Goal: Task Accomplishment & Management: Manage account settings

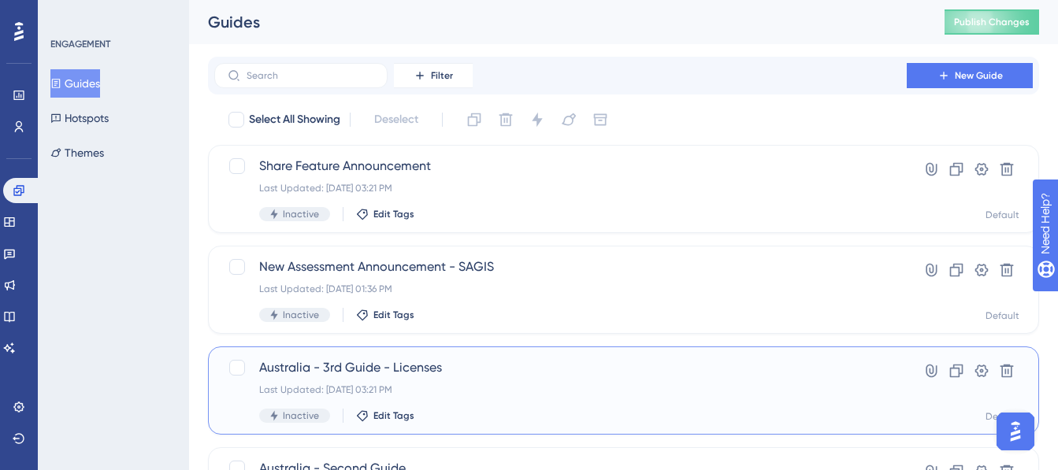
click at [530, 360] on span "Australia - 3rd Guide - Licenses" at bounding box center [560, 368] width 603 height 19
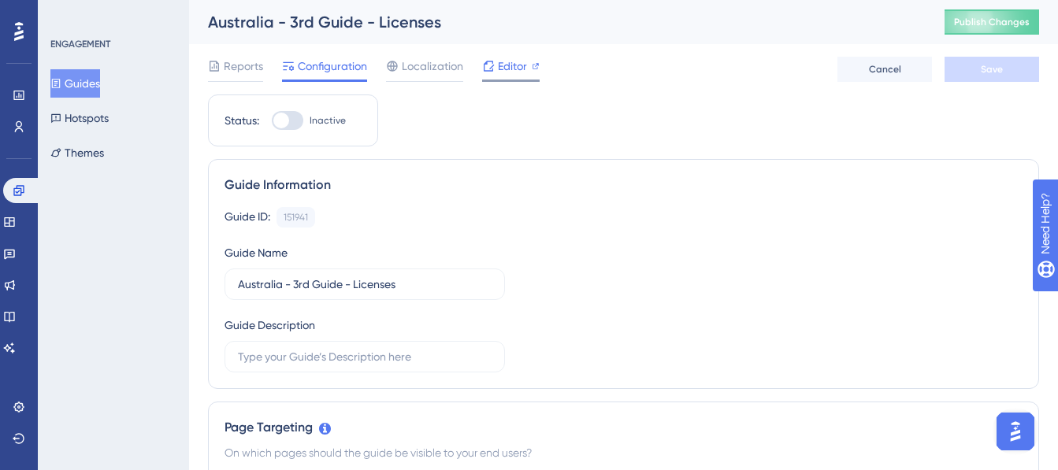
click at [509, 60] on span "Editor" at bounding box center [512, 66] width 29 height 19
click at [292, 119] on div at bounding box center [288, 120] width 32 height 19
click at [272, 121] on input "Inactive" at bounding box center [271, 121] width 1 height 1
checkbox input "true"
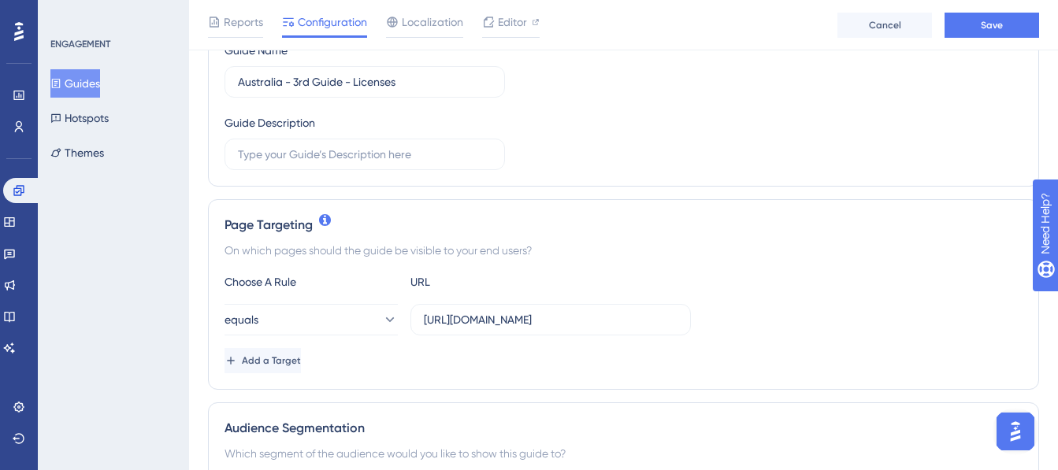
scroll to position [236, 0]
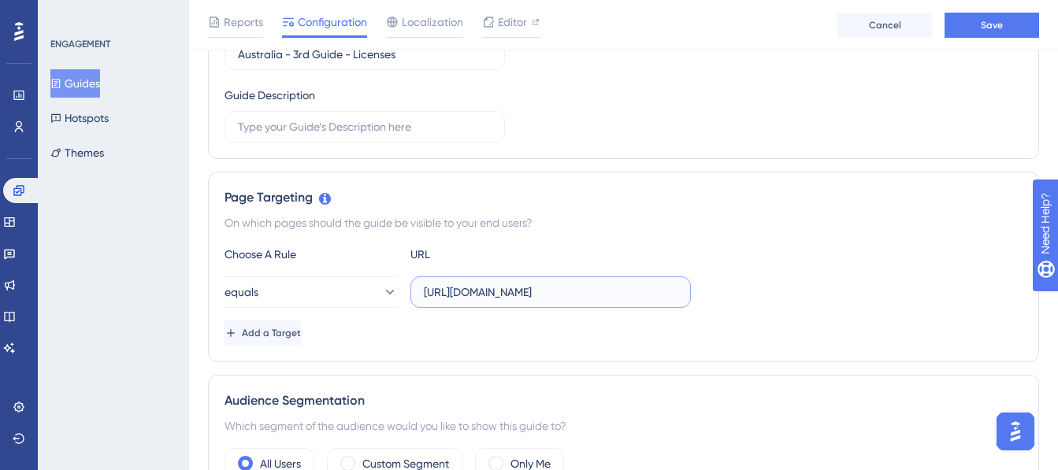
drag, startPoint x: 559, startPoint y: 292, endPoint x: 413, endPoint y: 292, distance: 145.8
click at [413, 292] on label "https://dashboard.test-v2.unyte.com/sign-in" at bounding box center [551, 293] width 281 height 32
drag, startPoint x: 569, startPoint y: 293, endPoint x: 497, endPoint y: 289, distance: 71.8
click at [497, 289] on input "my.unyte.com/sign-in" at bounding box center [551, 292] width 254 height 17
click at [472, 290] on input "my.unyte.com/" at bounding box center [551, 292] width 254 height 17
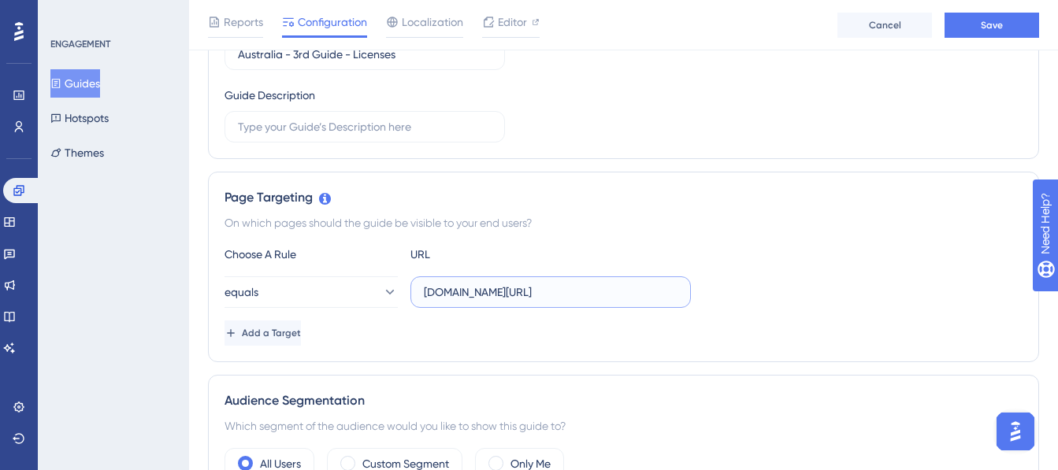
click at [472, 290] on input "my.unyte.com/" at bounding box center [551, 292] width 254 height 17
click at [523, 292] on input "my.unyte.com/" at bounding box center [551, 292] width 254 height 17
click at [471, 289] on input "my.unyte.com" at bounding box center [551, 292] width 254 height 17
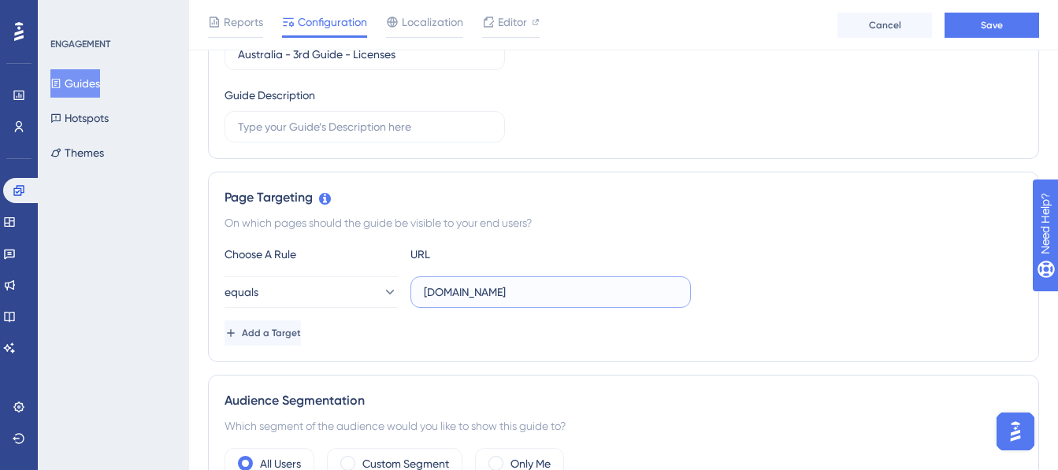
click at [471, 290] on input "my.unyte.com" at bounding box center [551, 292] width 254 height 17
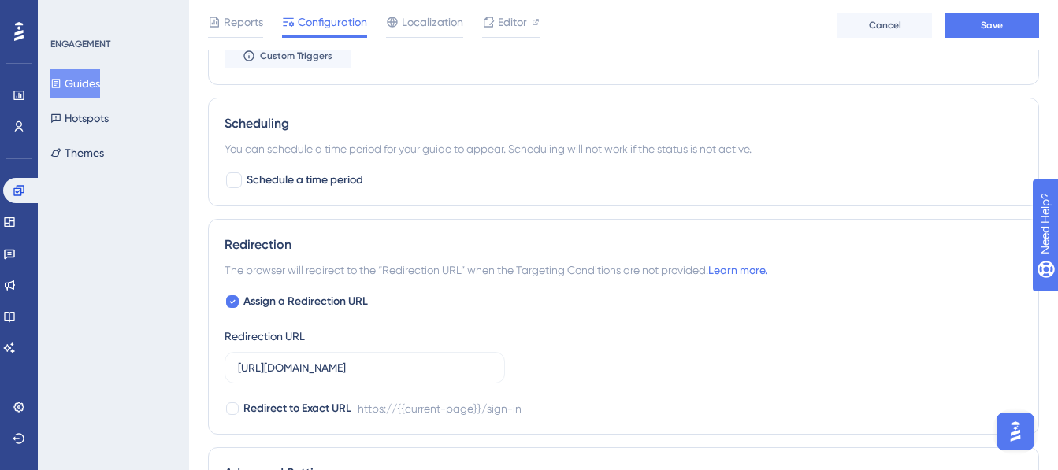
scroll to position [1024, 0]
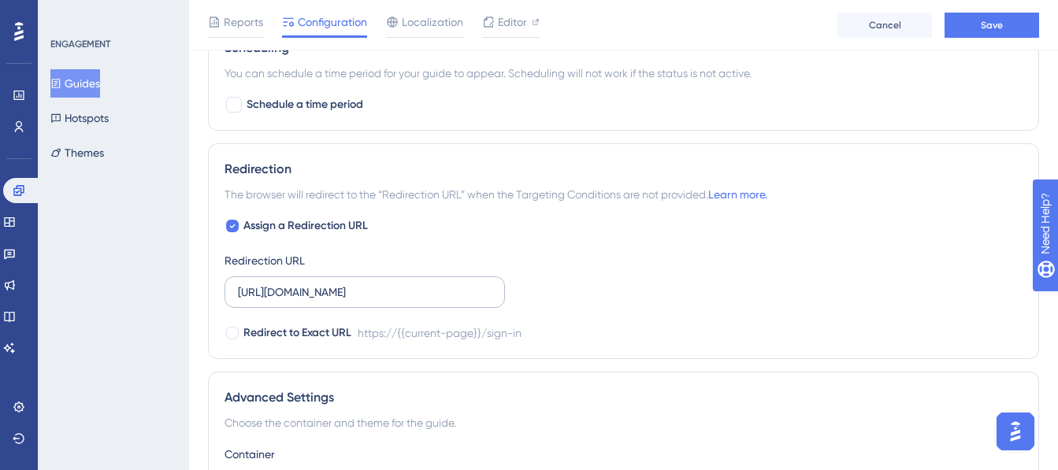
type input "my.unyte.com"
click at [403, 287] on input "https://dashboard.test-v2.unyte.com/sign-in" at bounding box center [365, 292] width 254 height 17
click at [403, 288] on input "https://dashboard.test-v2.unyte.com/sign-in" at bounding box center [365, 292] width 254 height 17
paste input "my.unyte.com"
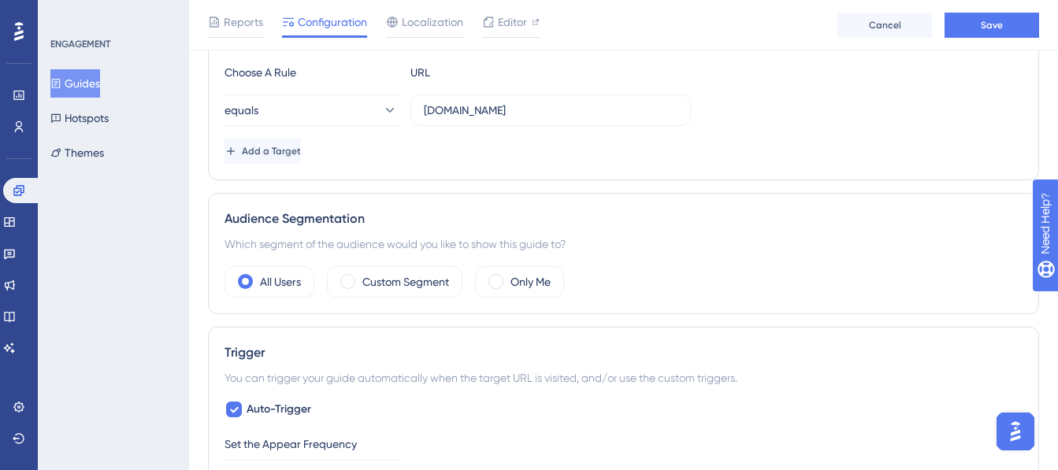
scroll to position [315, 0]
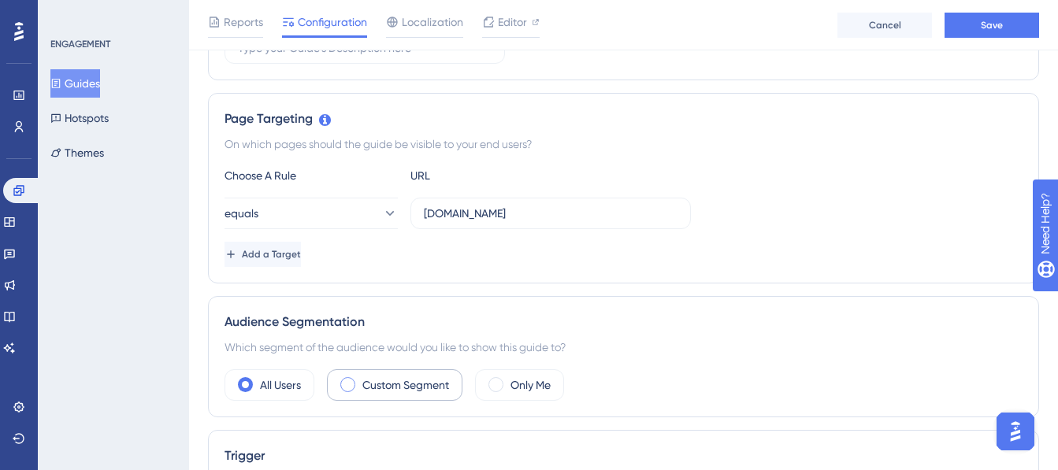
type input "my.unyte.com"
click at [415, 380] on label "Custom Segment" at bounding box center [406, 385] width 87 height 19
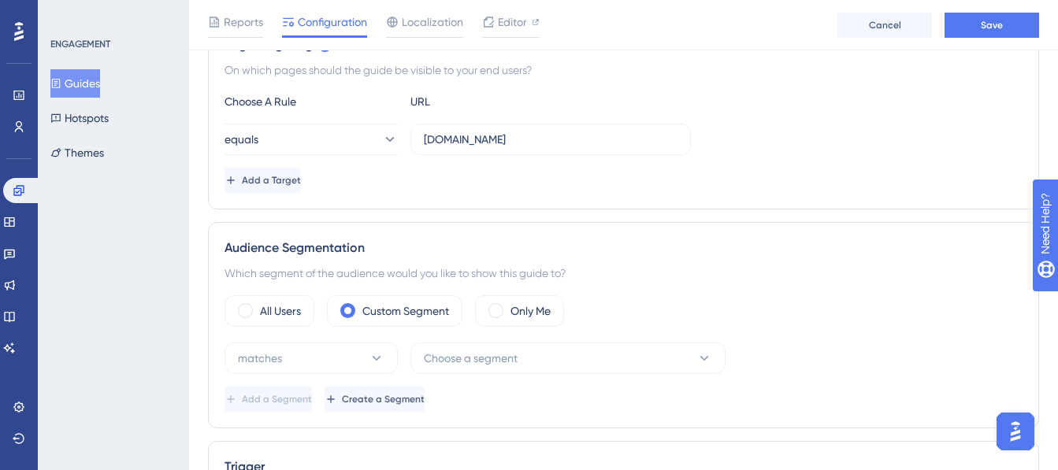
scroll to position [473, 0]
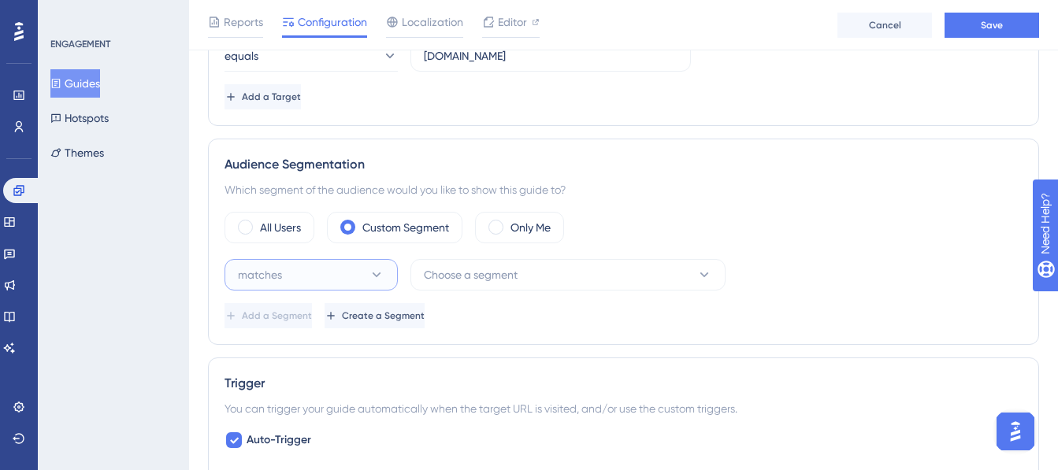
click at [307, 281] on button "matches" at bounding box center [311, 275] width 173 height 32
click at [307, 324] on div "matches matches" at bounding box center [311, 323] width 153 height 32
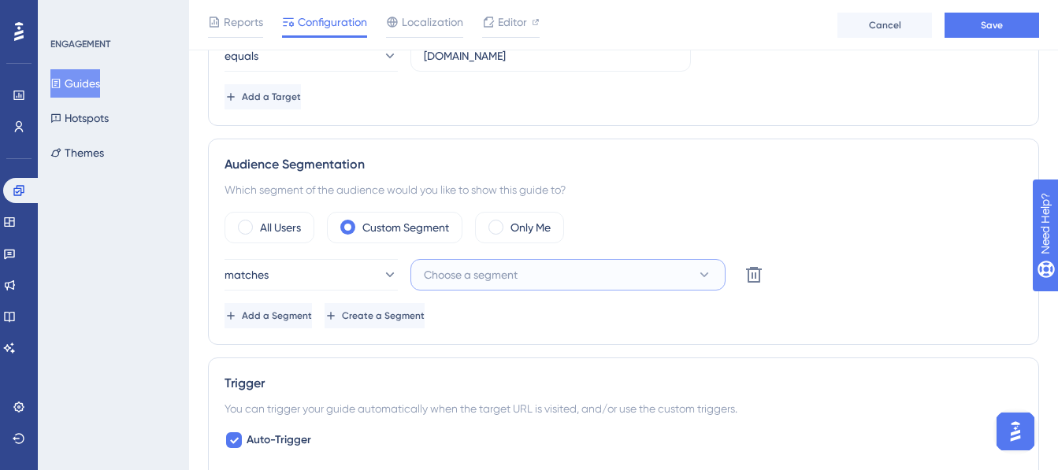
click at [487, 279] on span "Choose a segment" at bounding box center [471, 275] width 94 height 19
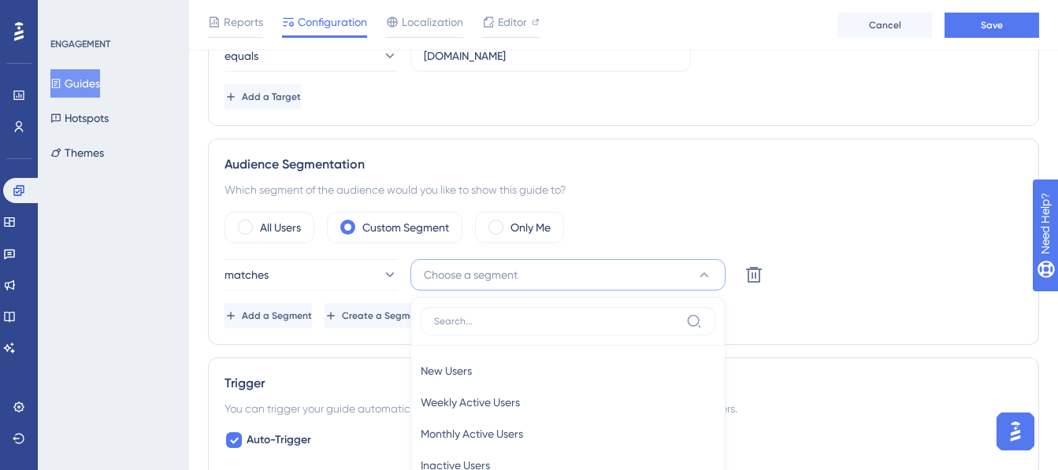
scroll to position [690, 0]
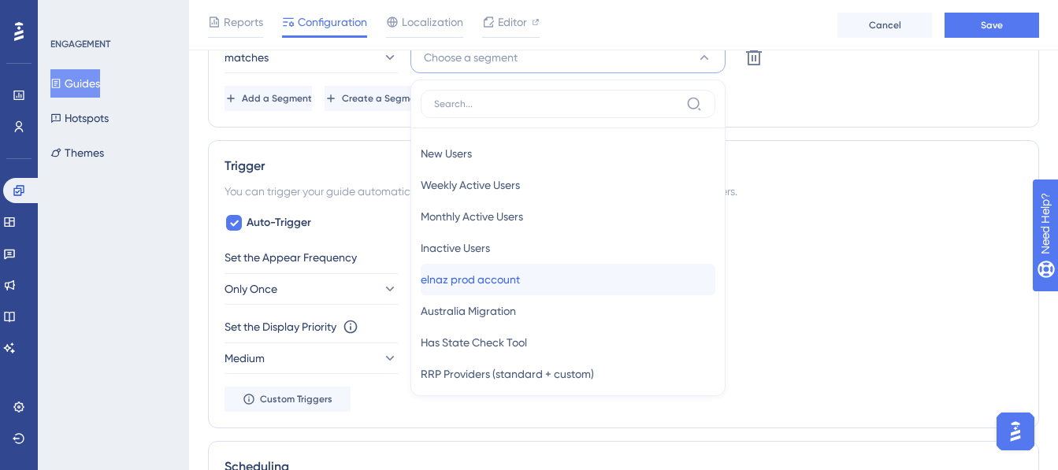
click at [497, 276] on span "elnaz prod account" at bounding box center [470, 279] width 99 height 19
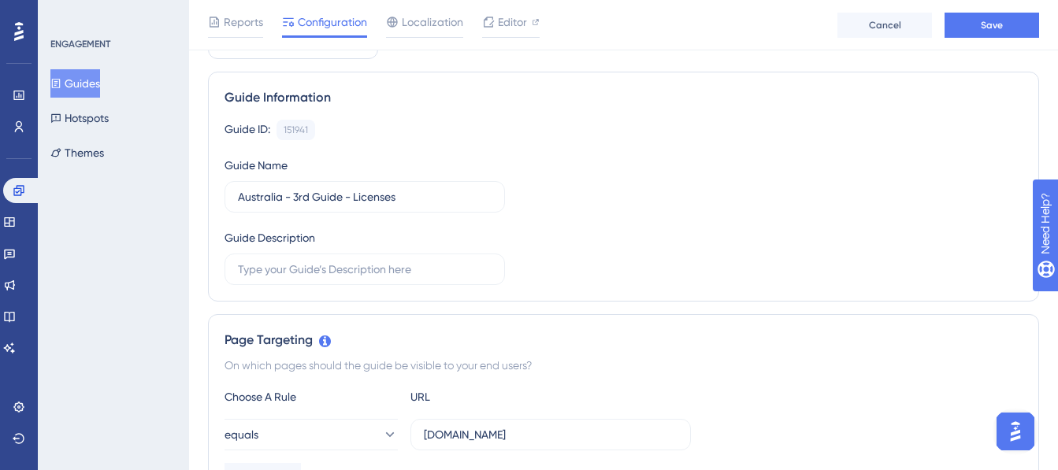
scroll to position [0, 0]
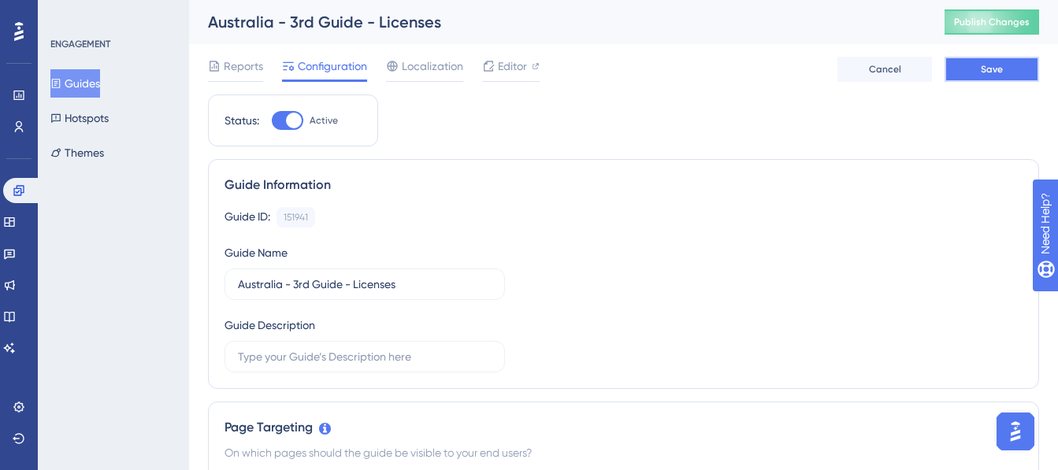
click at [980, 61] on button "Save" at bounding box center [992, 69] width 95 height 25
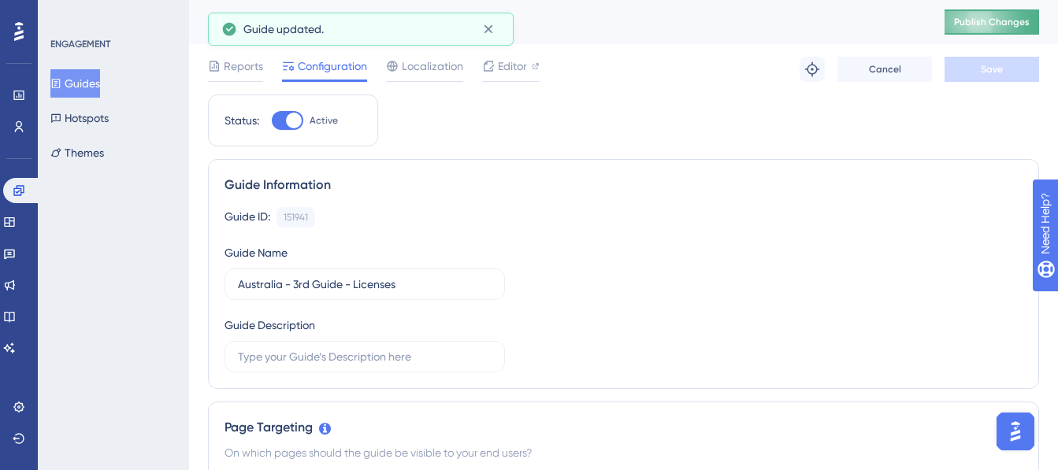
click at [992, 25] on span "Publish Changes" at bounding box center [992, 22] width 76 height 13
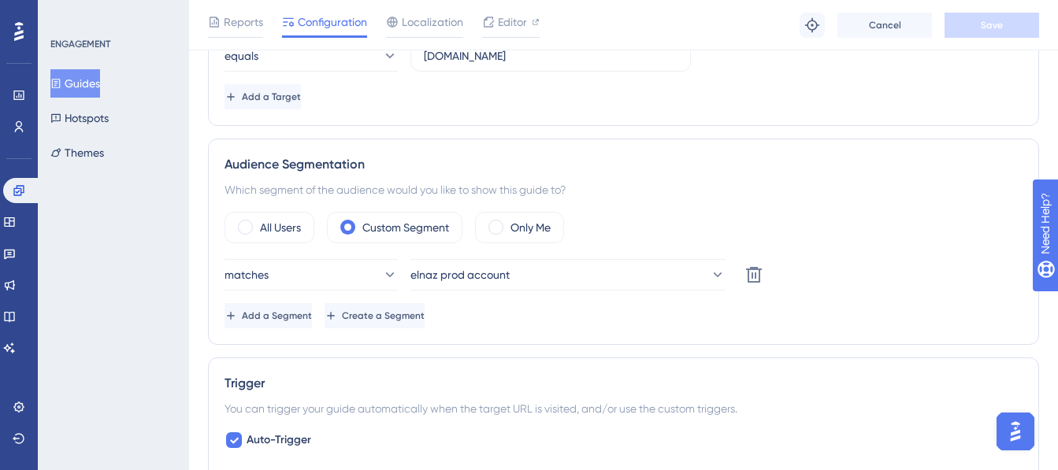
scroll to position [315, 0]
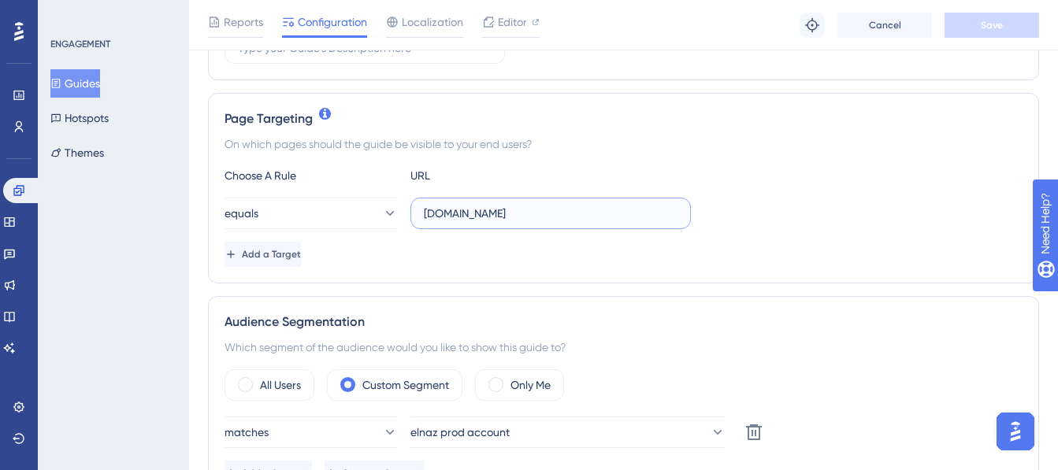
click at [462, 216] on input "my.unyte.com" at bounding box center [551, 213] width 254 height 17
click at [462, 217] on input "my.unyte.com" at bounding box center [551, 213] width 254 height 17
paste input "https://my.unyte.com/"
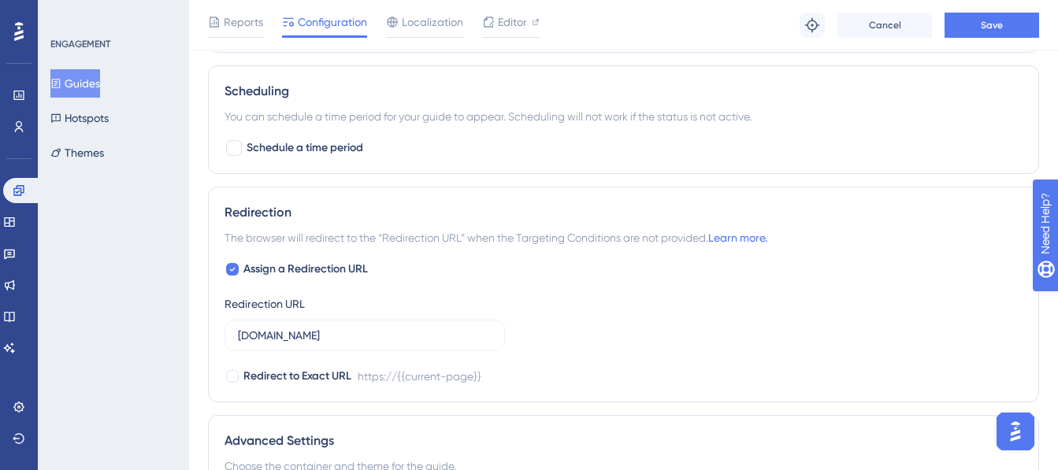
scroll to position [1103, 0]
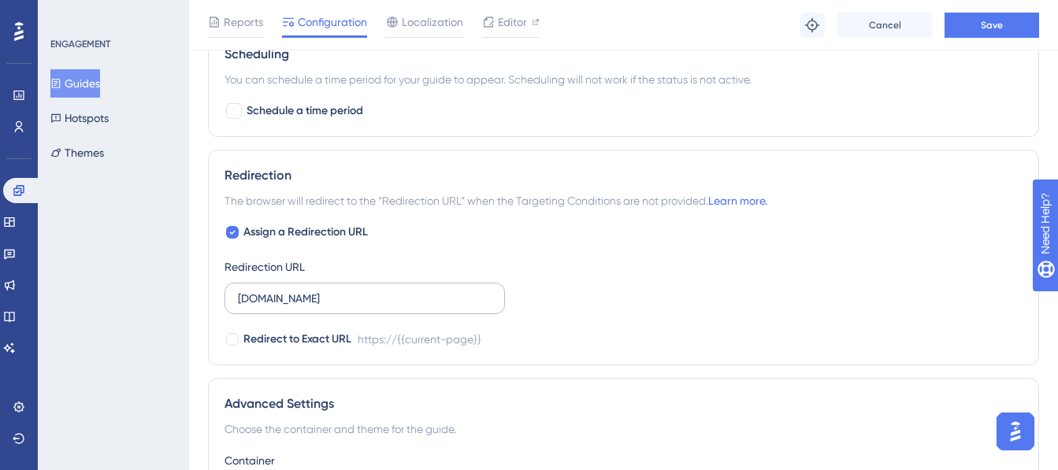
type input "https://my.unyte.com/"
click at [330, 298] on input "my.unyte.com" at bounding box center [365, 298] width 254 height 17
paste input "https://my.unyte.com/"
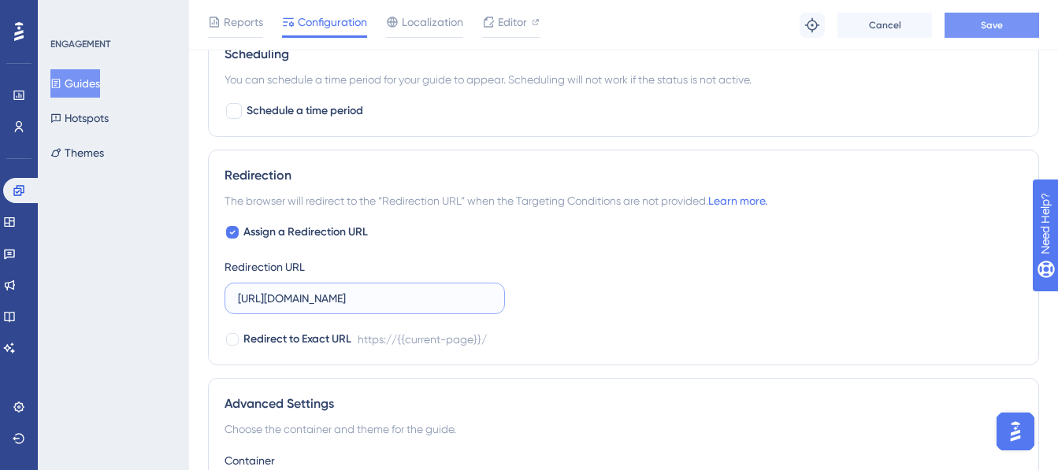
type input "https://my.unyte.com/"
click at [983, 31] on button "Save" at bounding box center [992, 25] width 95 height 25
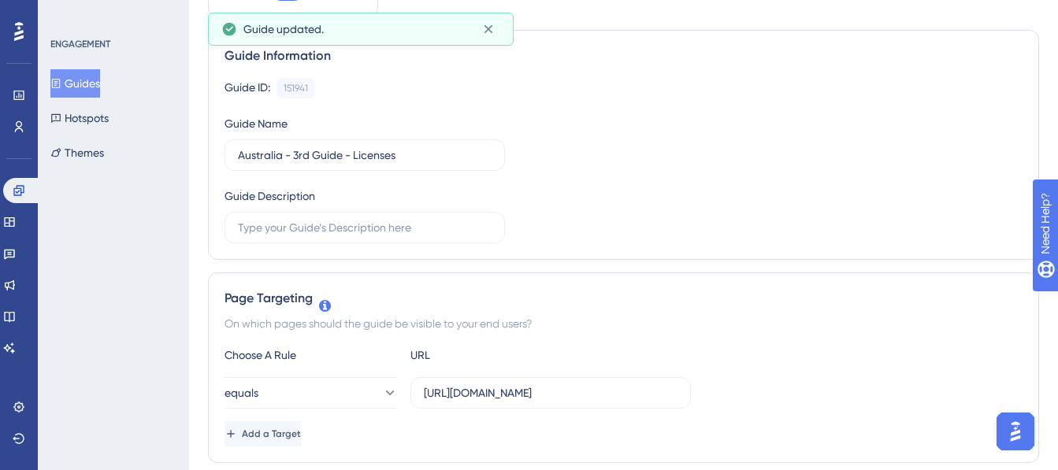
scroll to position [0, 0]
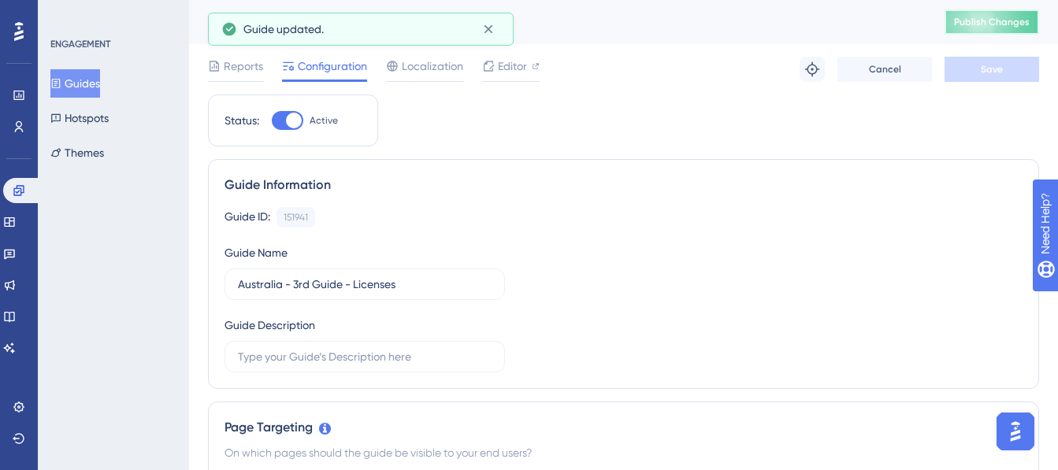
click at [1001, 29] on button "Publish Changes" at bounding box center [992, 21] width 95 height 25
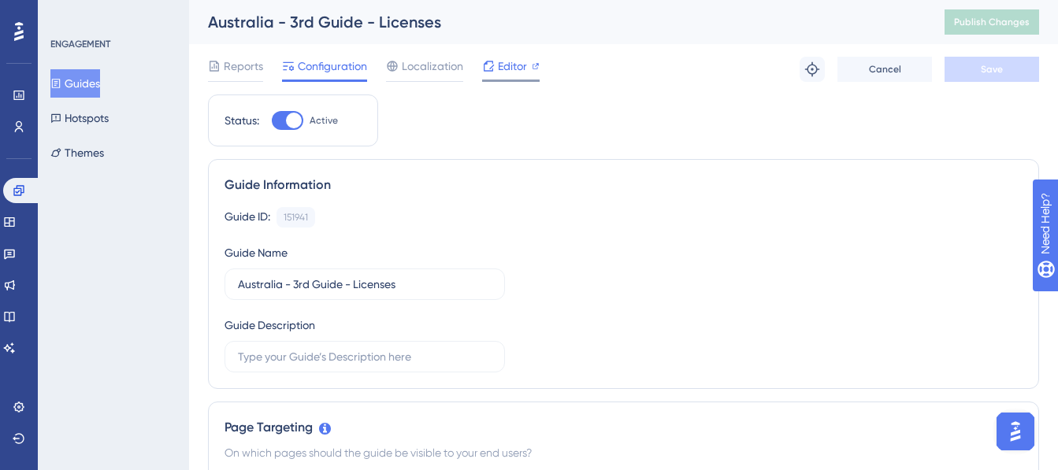
click at [500, 74] on span "Editor" at bounding box center [512, 66] width 29 height 19
click at [1017, 22] on span "Publish Changes" at bounding box center [992, 22] width 76 height 13
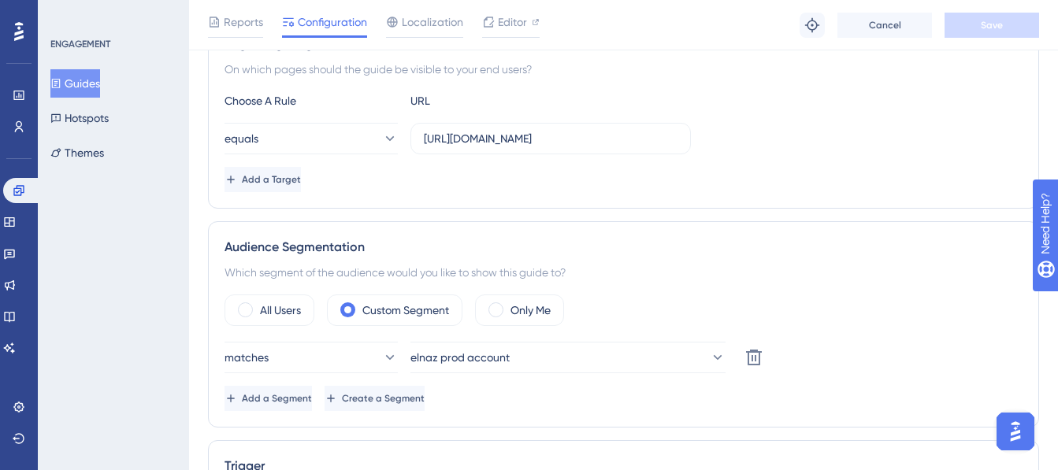
scroll to position [394, 0]
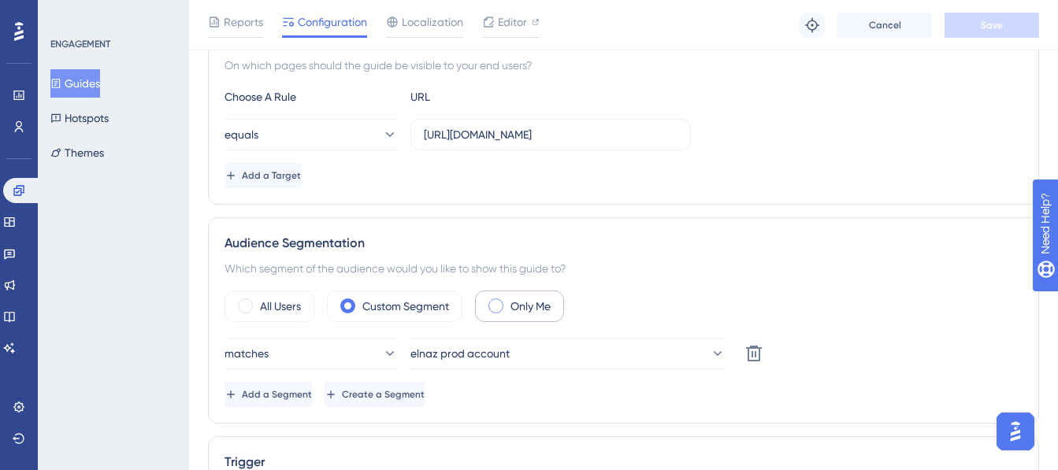
click at [524, 307] on label "Only Me" at bounding box center [531, 306] width 40 height 19
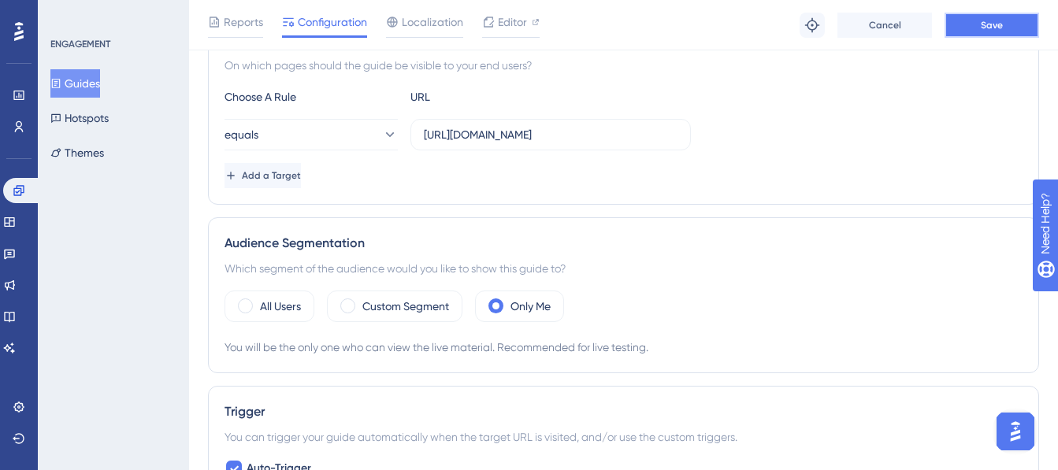
click at [991, 24] on span "Save" at bounding box center [992, 25] width 22 height 13
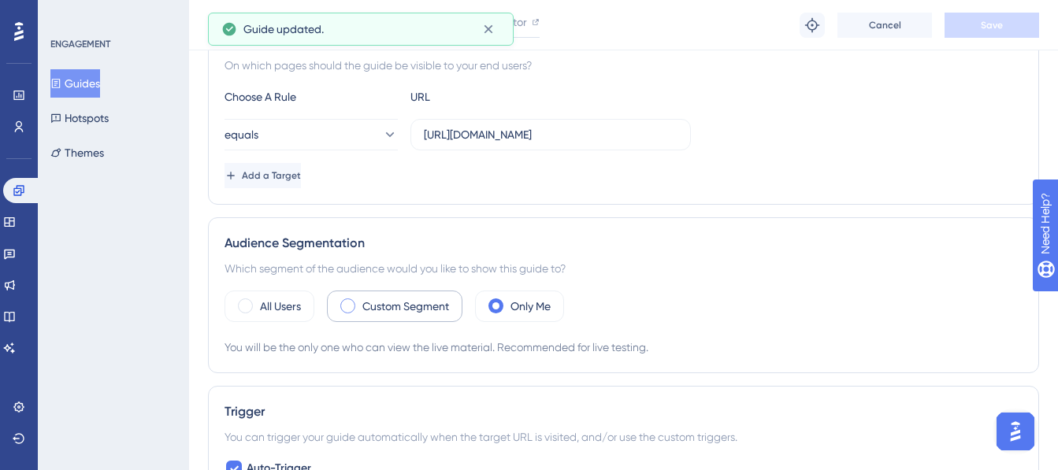
click at [402, 306] on label "Custom Segment" at bounding box center [406, 306] width 87 height 19
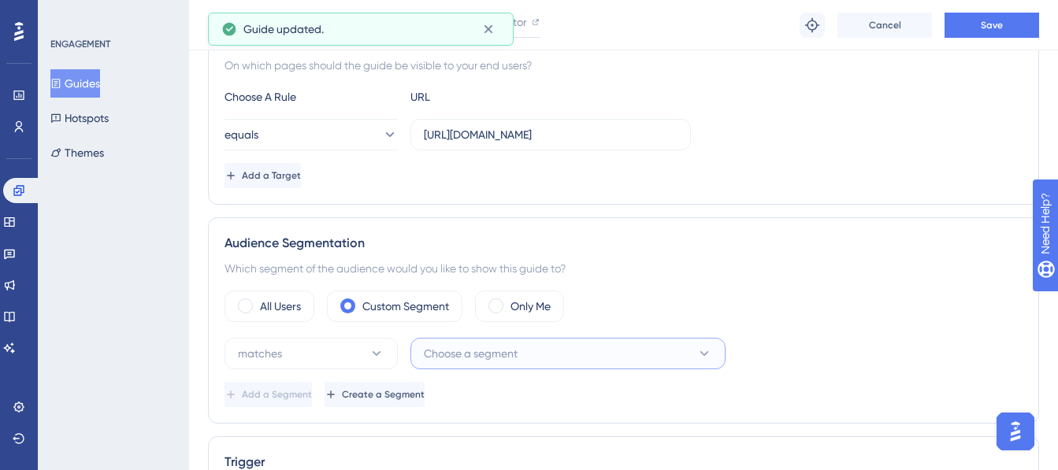
click at [500, 356] on span "Choose a segment" at bounding box center [471, 353] width 94 height 19
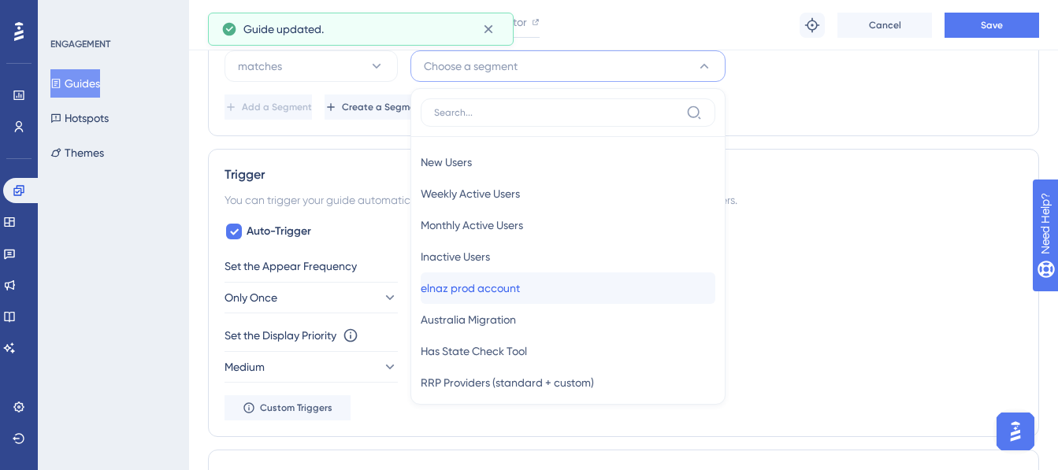
click at [507, 289] on span "elnaz prod account" at bounding box center [470, 288] width 99 height 19
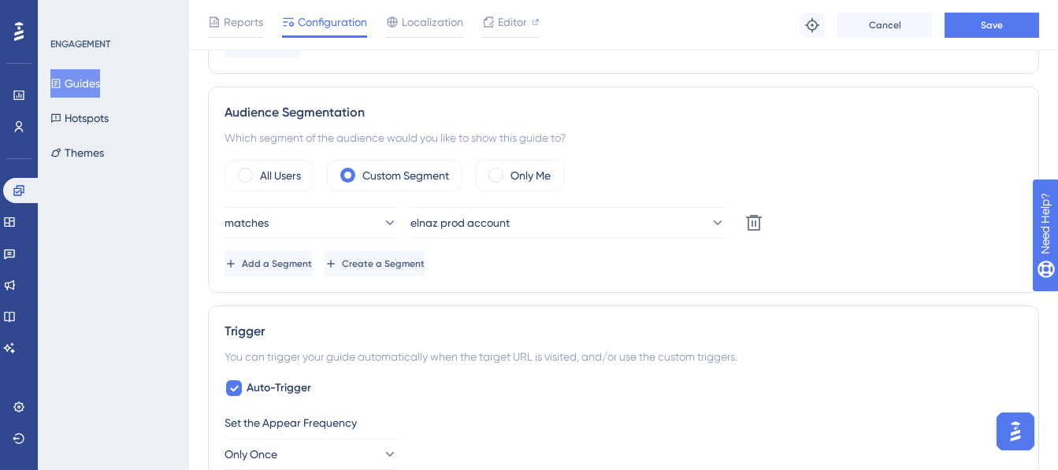
scroll to position [524, 0]
click at [981, 20] on span "Save" at bounding box center [992, 25] width 22 height 13
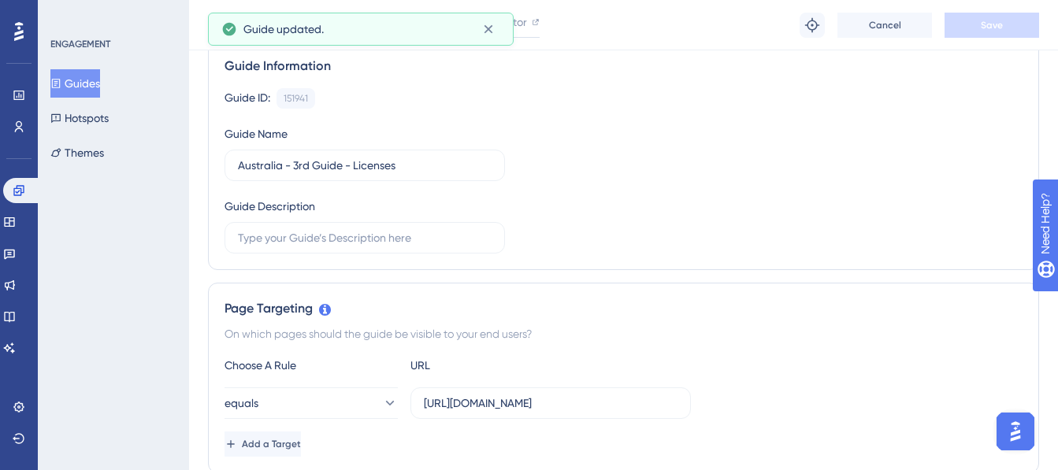
scroll to position [0, 0]
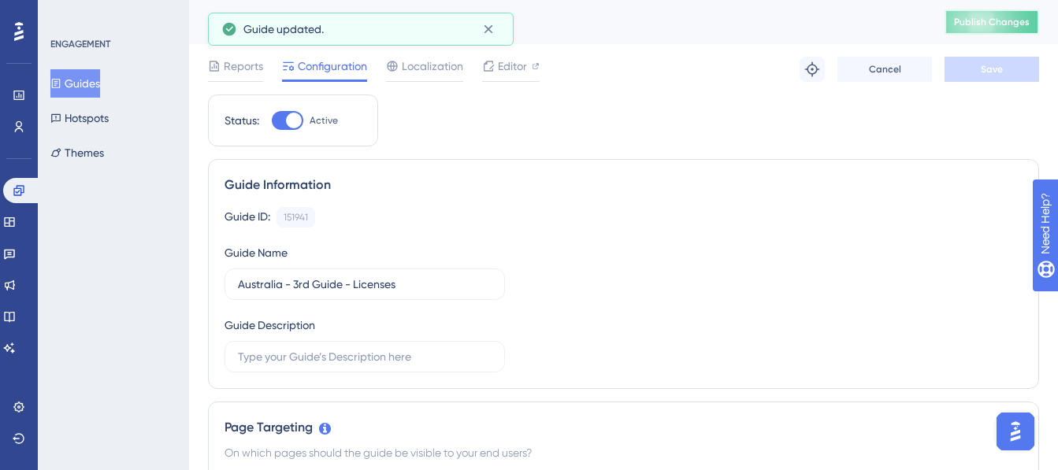
click at [989, 24] on span "Publish Changes" at bounding box center [992, 22] width 76 height 13
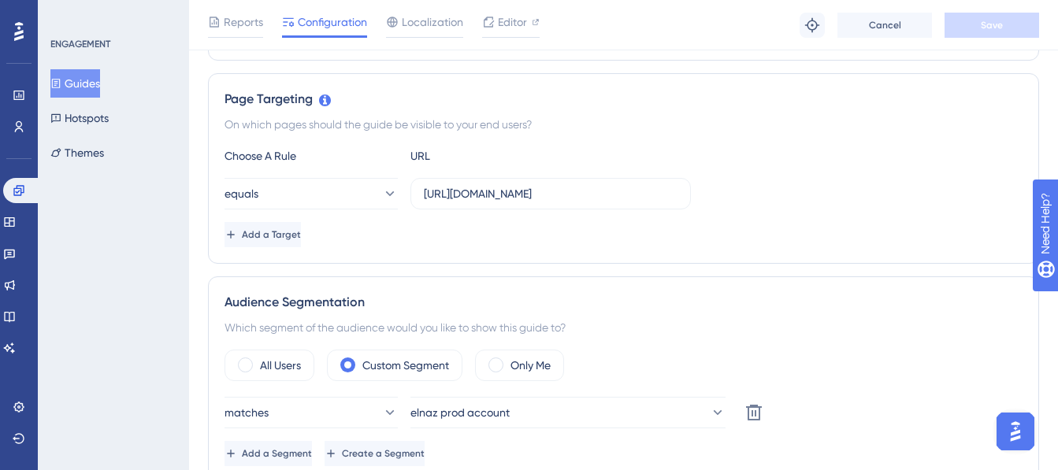
scroll to position [473, 0]
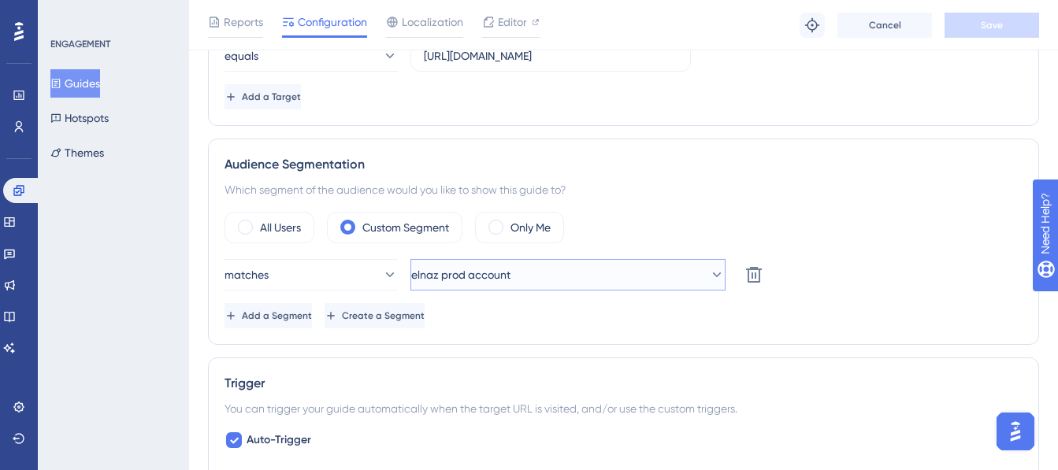
click at [569, 268] on button "elnaz prod account" at bounding box center [568, 275] width 315 height 32
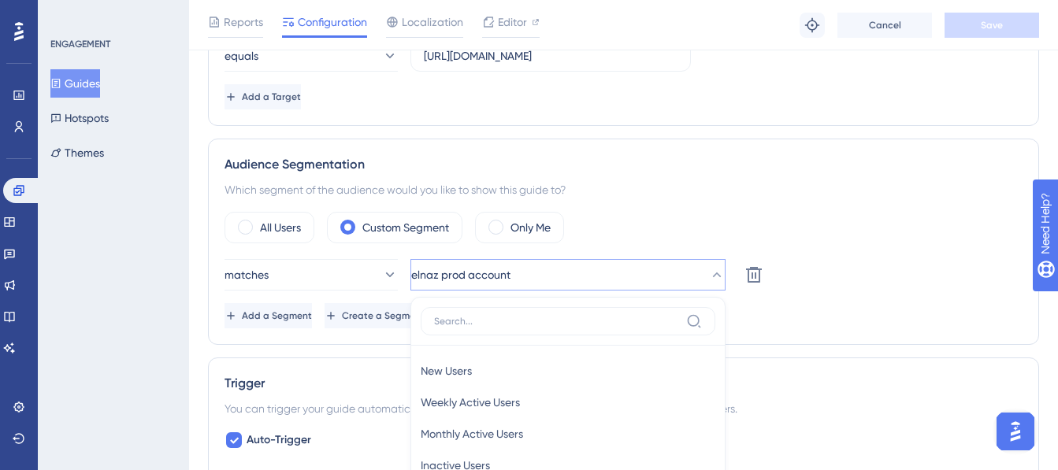
scroll to position [690, 0]
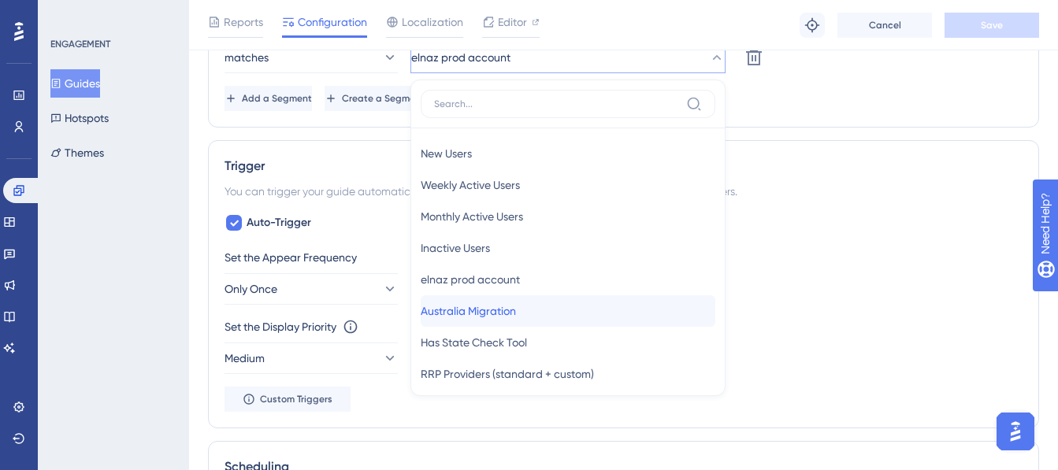
click at [516, 312] on span "Australia Migration" at bounding box center [468, 311] width 95 height 19
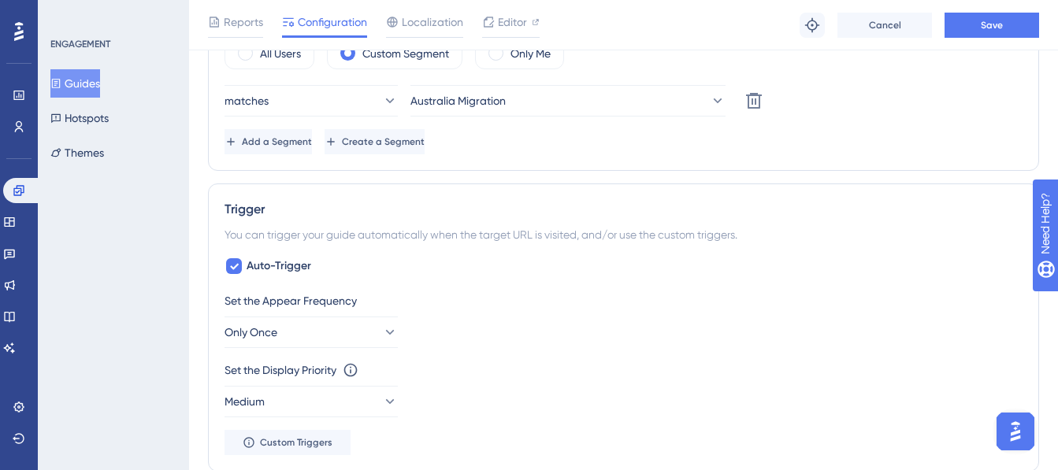
scroll to position [612, 0]
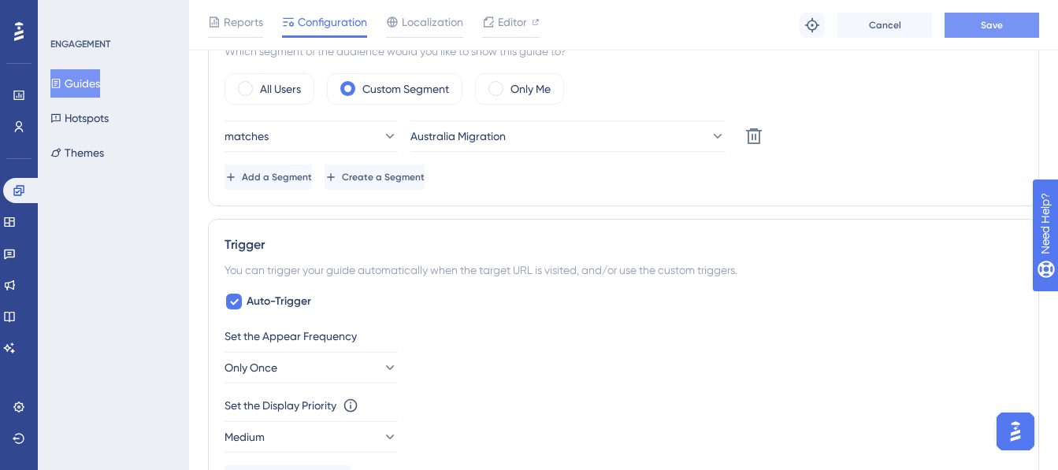
click at [1023, 21] on button "Save" at bounding box center [992, 25] width 95 height 25
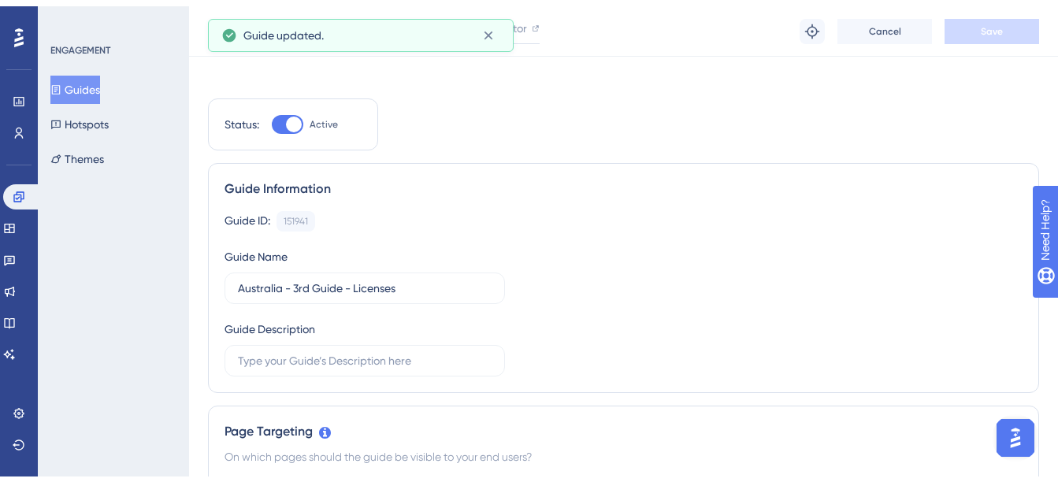
scroll to position [0, 0]
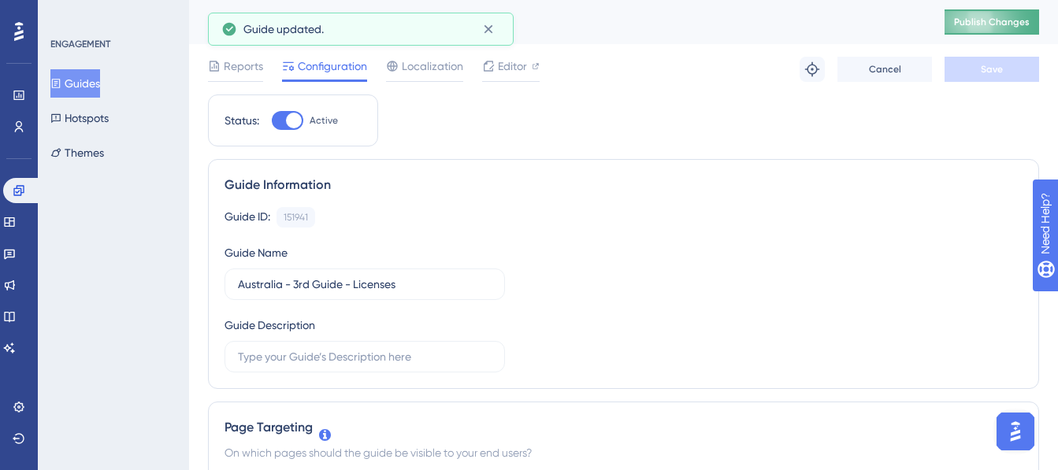
click at [989, 20] on span "Publish Changes" at bounding box center [992, 22] width 76 height 13
click at [25, 100] on link at bounding box center [19, 95] width 13 height 25
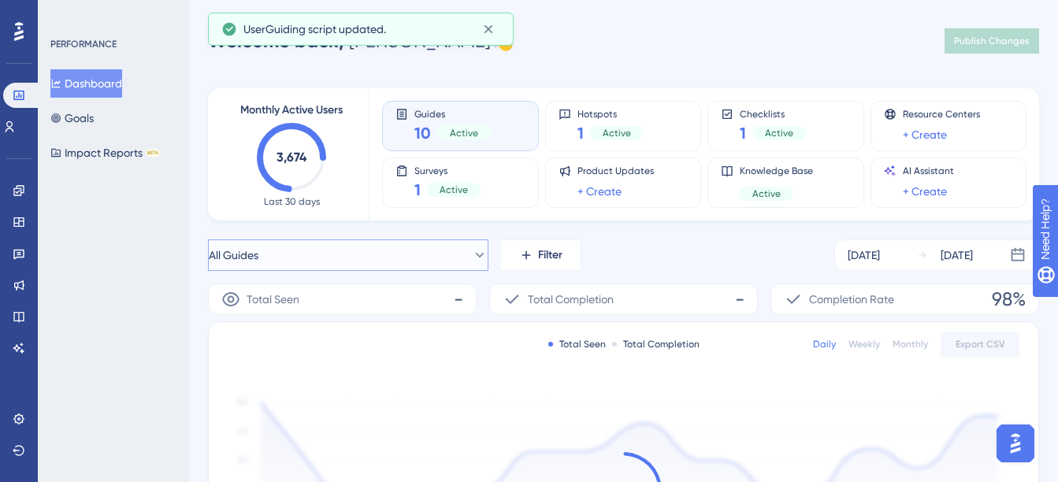
click at [392, 244] on button "All Guides" at bounding box center [348, 256] width 281 height 32
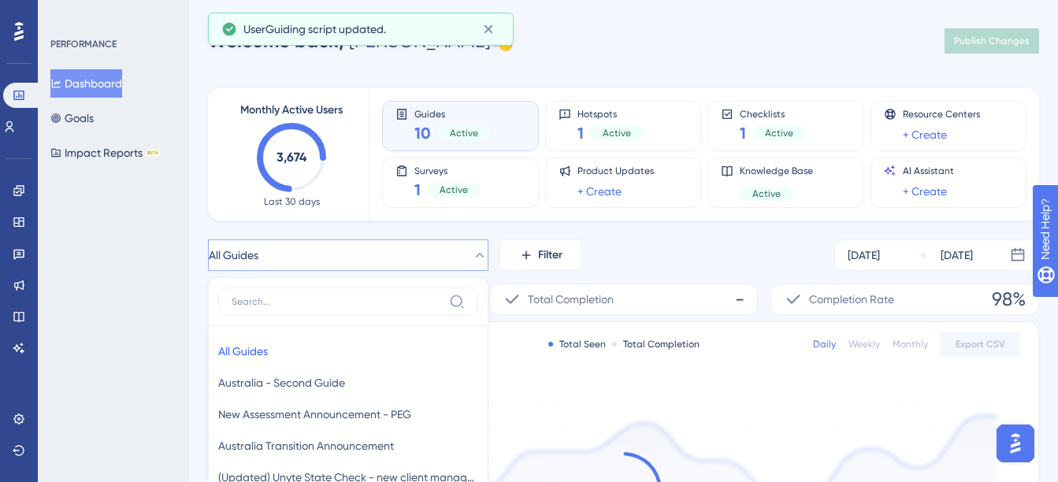
scroll to position [192, 0]
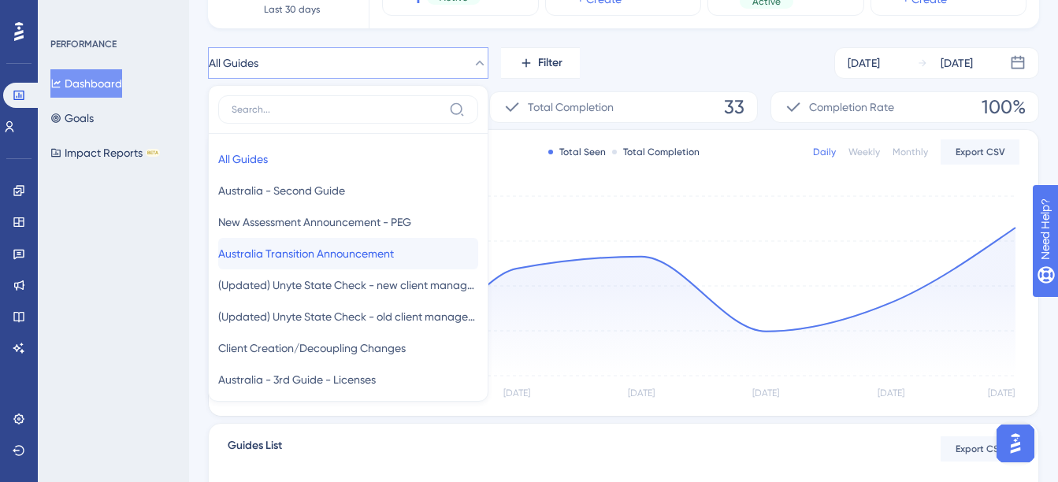
click at [391, 256] on span "Australia Transition Announcement" at bounding box center [306, 253] width 176 height 19
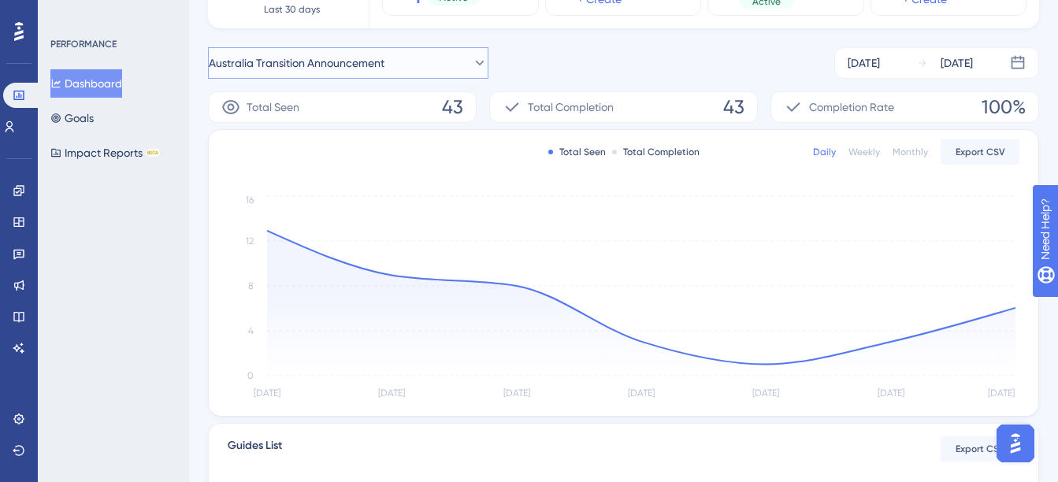
click at [343, 69] on span "Australia Transition Announcement" at bounding box center [297, 63] width 176 height 19
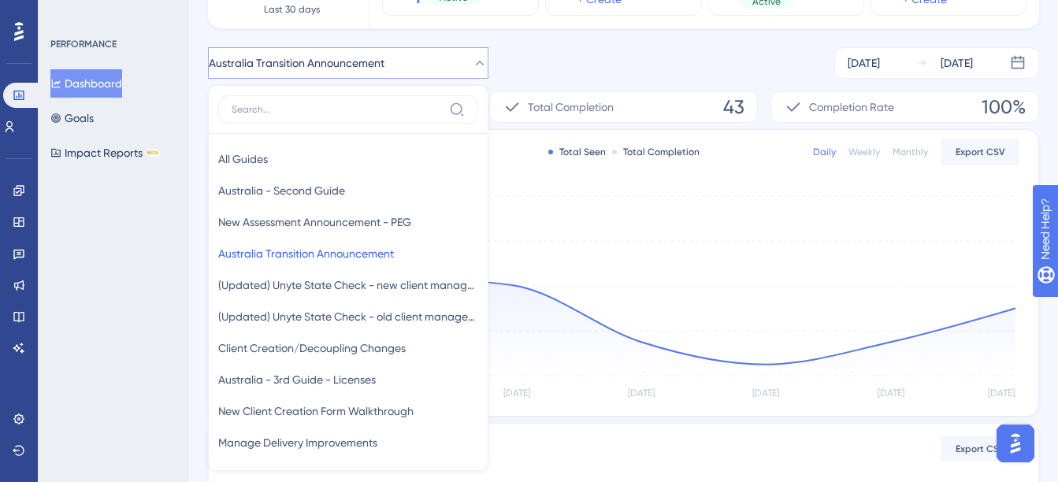
scroll to position [226, 0]
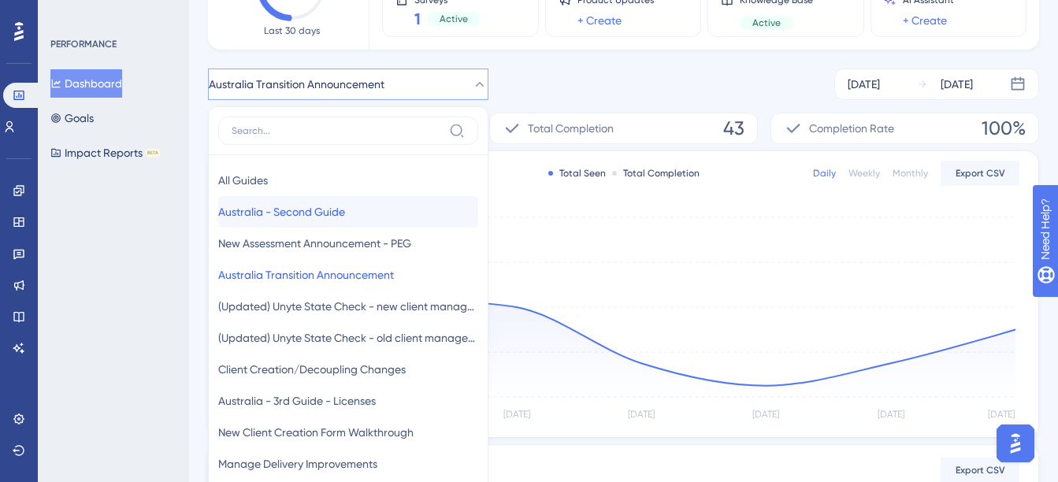
click at [360, 158] on div "All Guides All Guides Australia - Second Guide Australia - Second Guide New Ass…" at bounding box center [348, 299] width 281 height 386
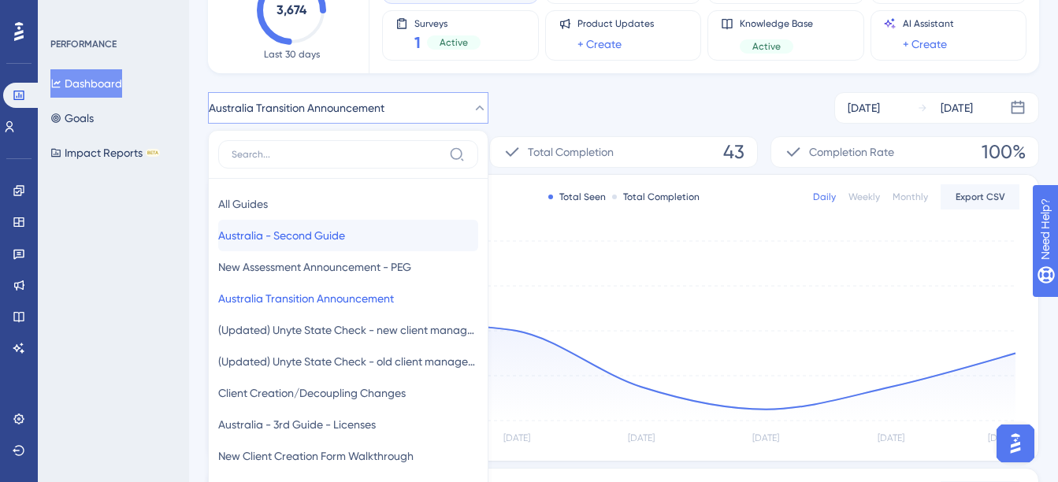
click at [364, 228] on button "Australia - Second Guide Australia - Second Guide" at bounding box center [348, 236] width 260 height 32
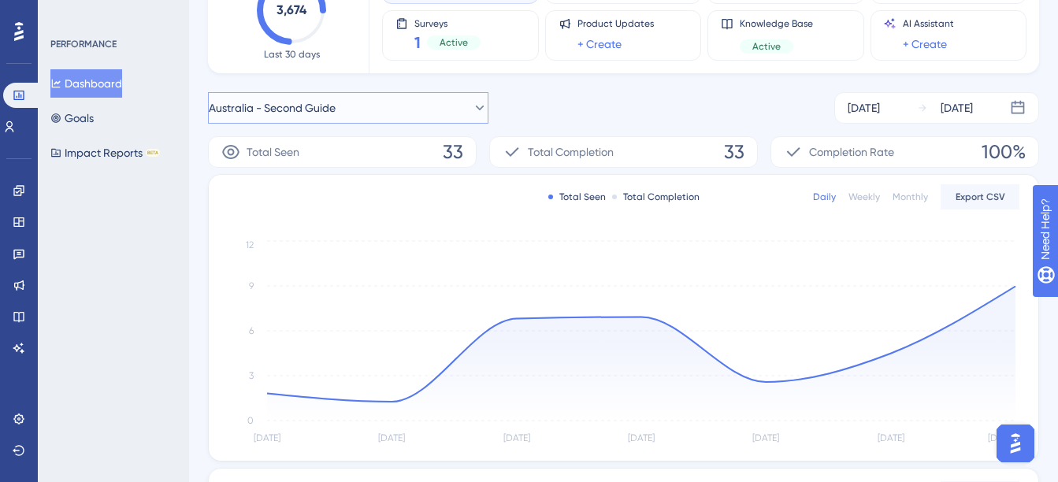
click at [386, 100] on button "Australia - Second Guide" at bounding box center [348, 108] width 281 height 32
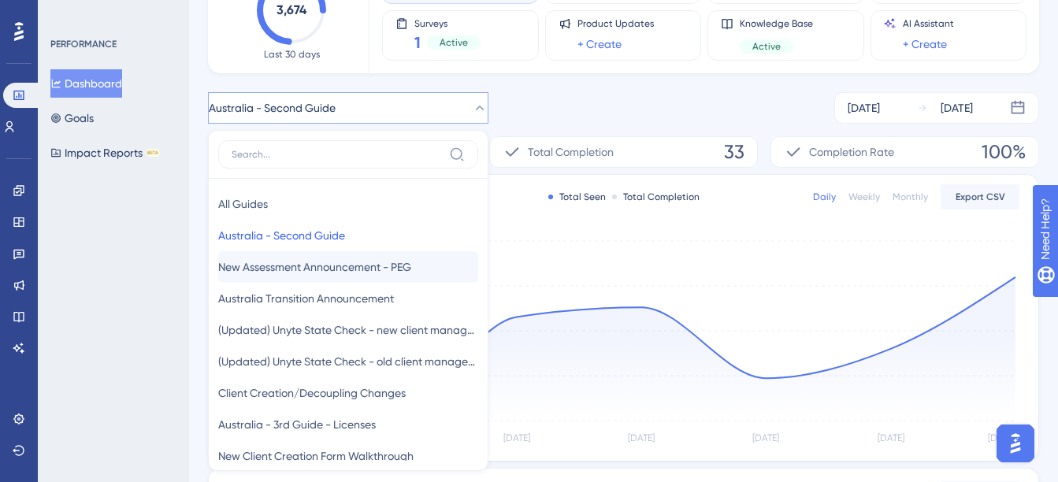
scroll to position [204, 0]
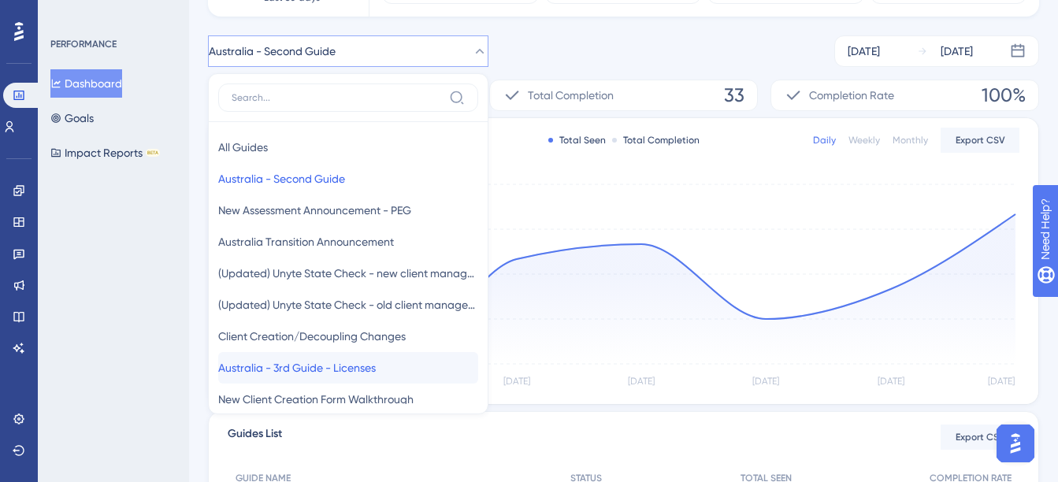
click at [351, 363] on span "Australia - 3rd Guide - Licenses" at bounding box center [297, 368] width 158 height 19
